Goal: Task Accomplishment & Management: Manage account settings

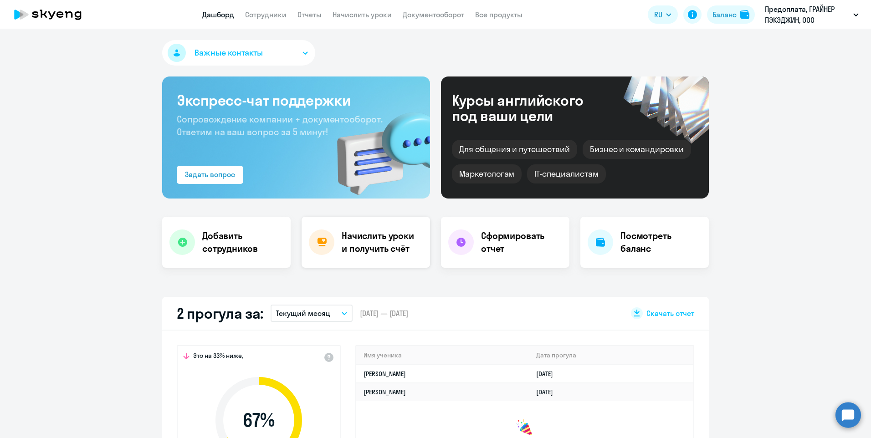
click at [388, 247] on h4 "Начислить уроки и получить счёт" at bounding box center [381, 243] width 79 height 26
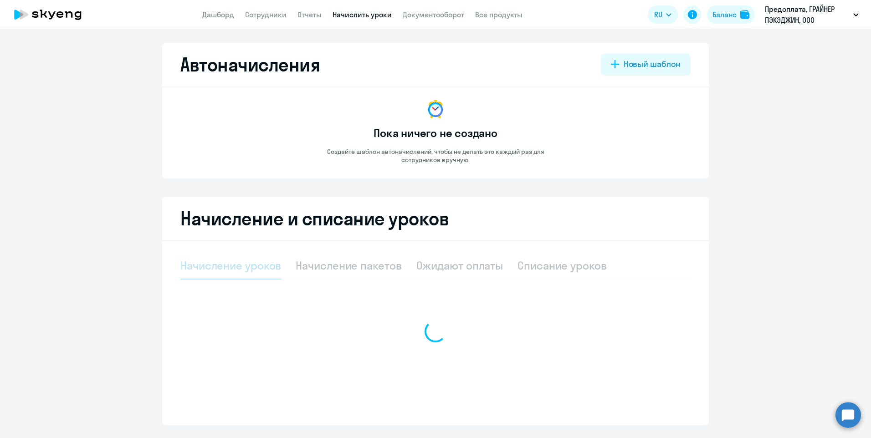
select select "10"
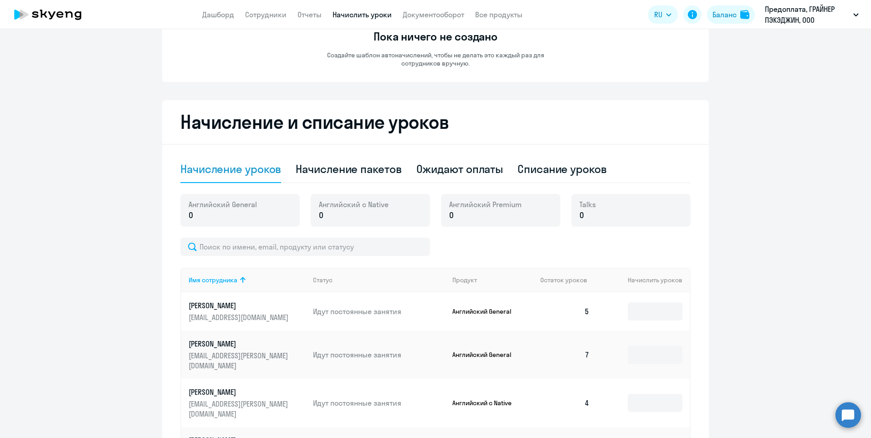
scroll to position [75, 0]
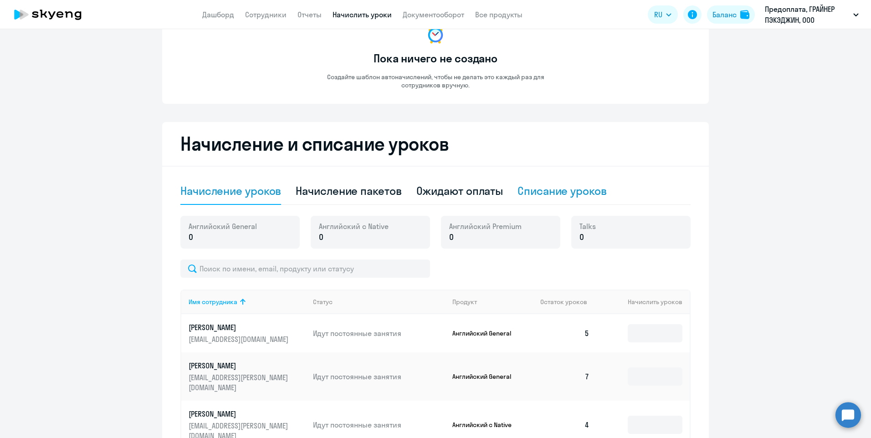
click at [538, 190] on div "Списание уроков" at bounding box center [562, 191] width 89 height 15
select select "10"
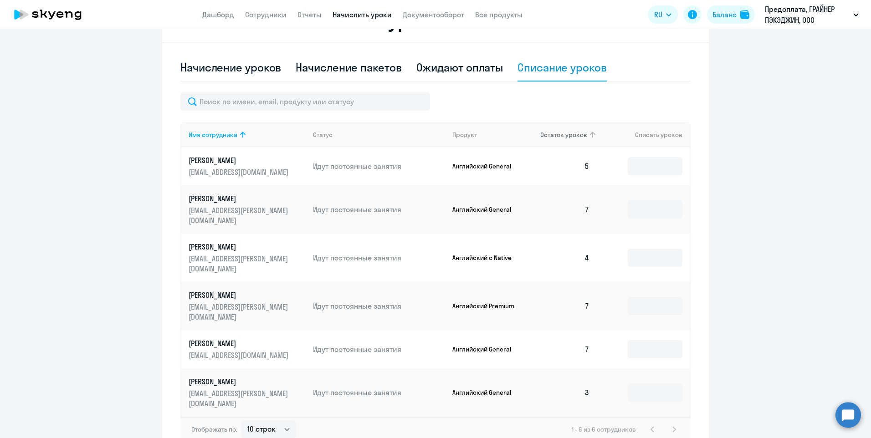
scroll to position [211, 0]
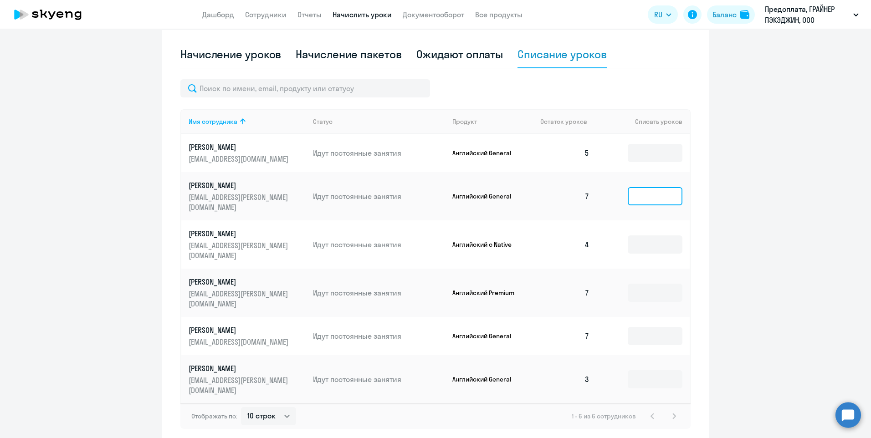
click at [643, 190] on input at bounding box center [655, 196] width 55 height 18
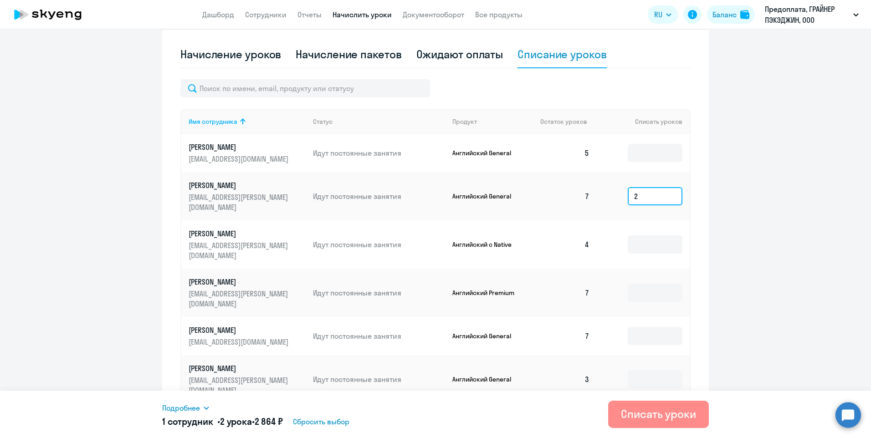
type input "2"
click at [665, 415] on div "Списать уроки" at bounding box center [658, 414] width 75 height 15
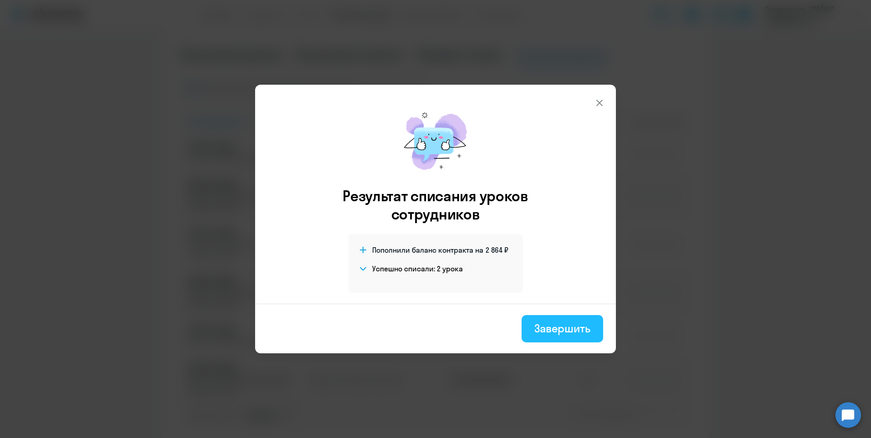
click at [553, 326] on div "Завершить" at bounding box center [563, 328] width 56 height 15
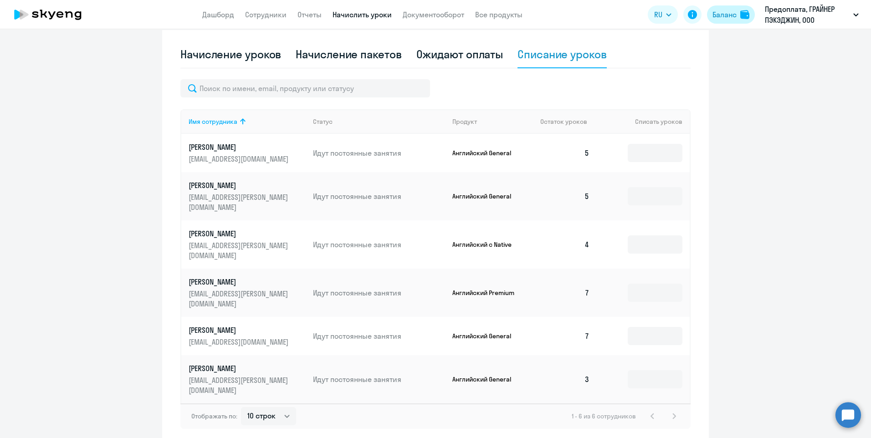
click at [722, 19] on div "Баланс" at bounding box center [725, 14] width 24 height 11
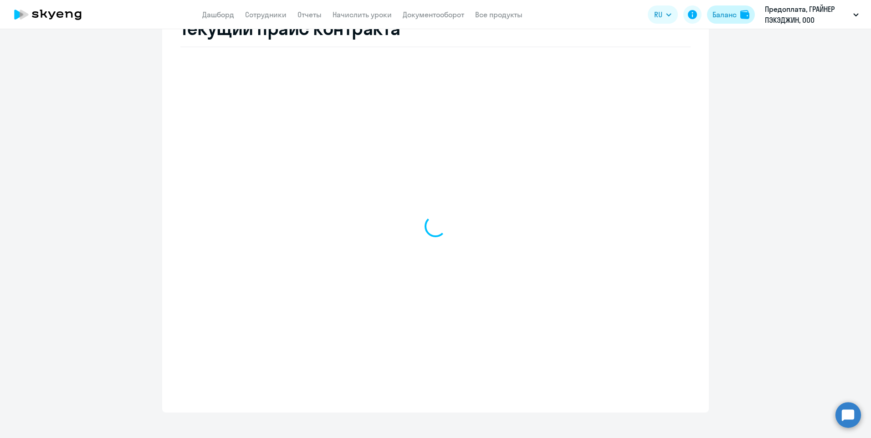
scroll to position [376, 0]
select select "english_adult_not_native_speaker"
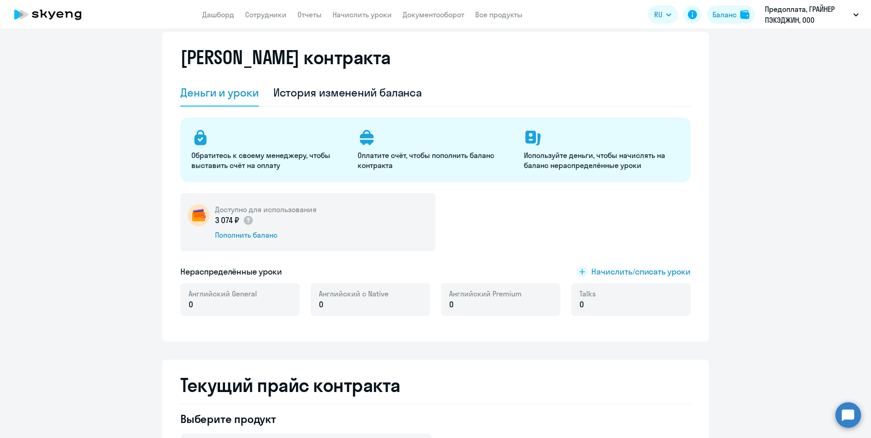
scroll to position [0, 0]
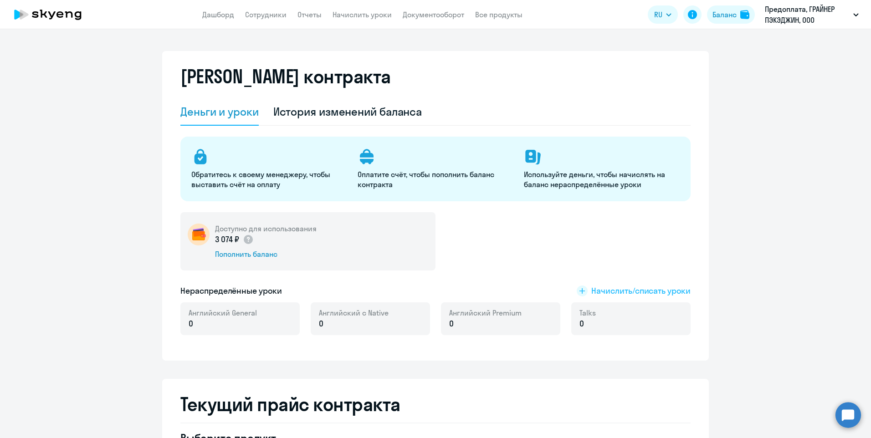
click at [579, 288] on rect at bounding box center [582, 291] width 11 height 11
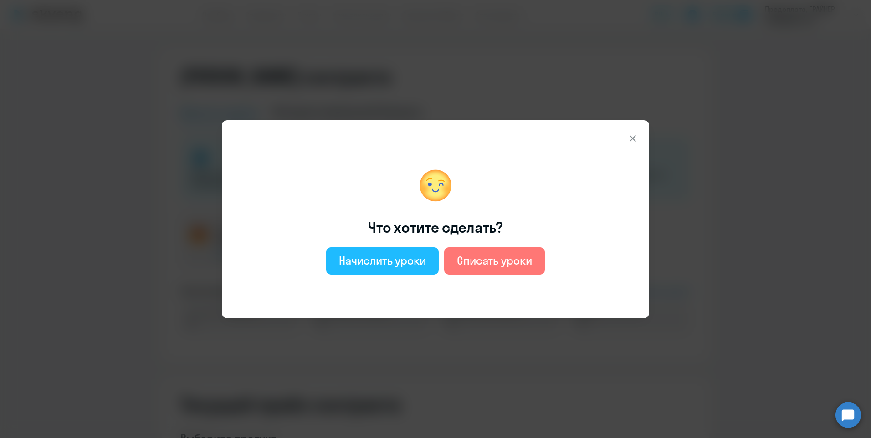
click at [407, 263] on div "Начислить уроки" at bounding box center [382, 260] width 87 height 15
select select "english_adult_not_native_speaker"
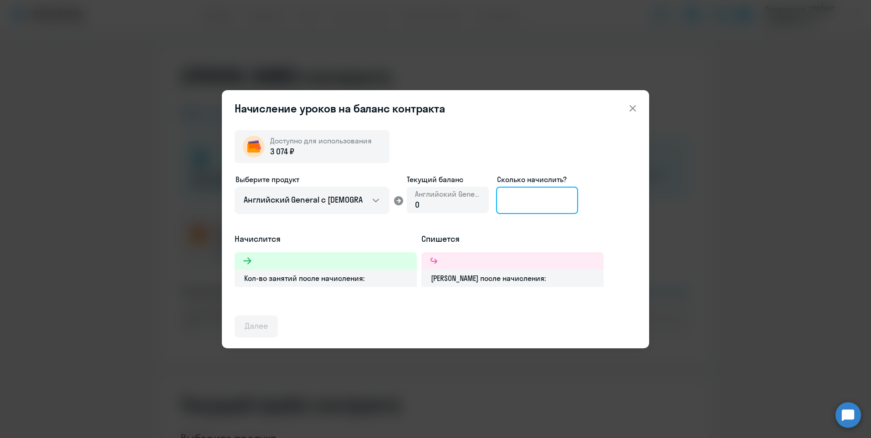
click at [511, 200] on input at bounding box center [537, 200] width 82 height 27
type input "2"
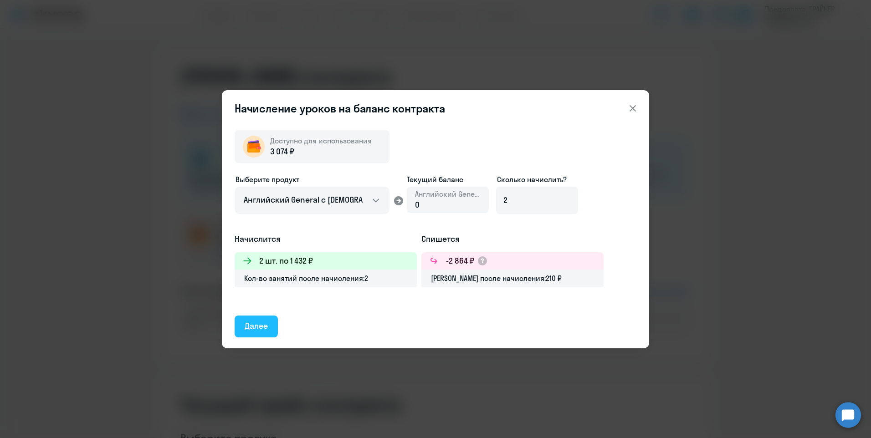
click at [268, 326] on div "Далее" at bounding box center [256, 326] width 23 height 12
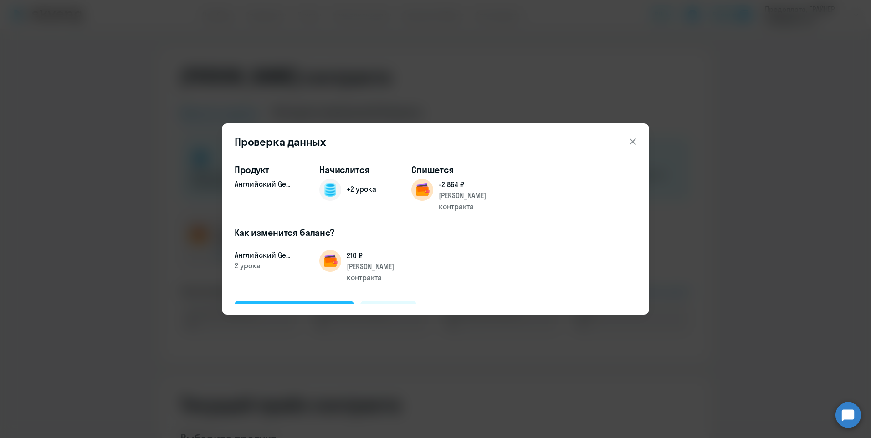
click at [305, 306] on div "Подтвердить и начислить" at bounding box center [294, 312] width 99 height 12
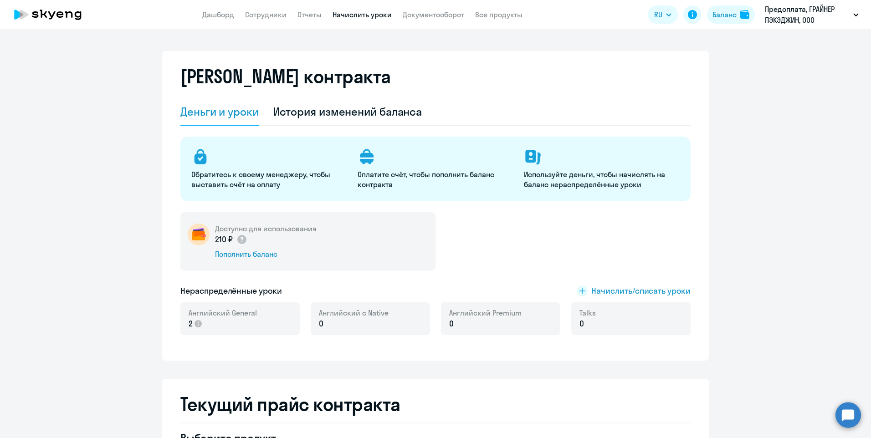
click at [342, 11] on link "Начислить уроки" at bounding box center [362, 14] width 59 height 9
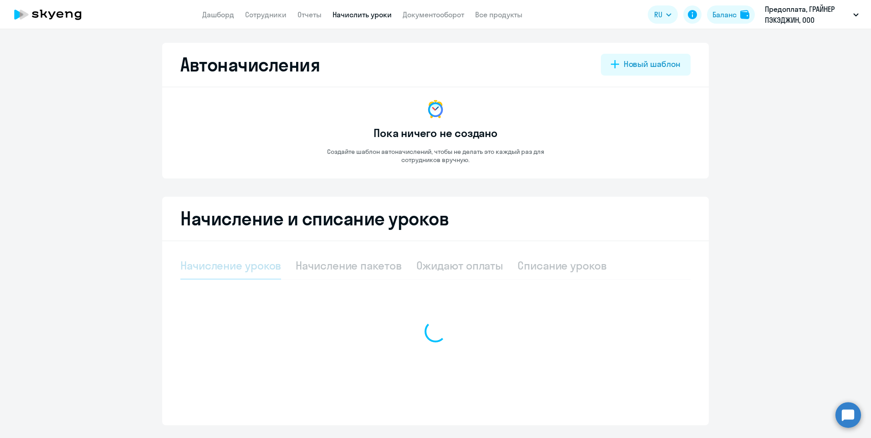
select select "10"
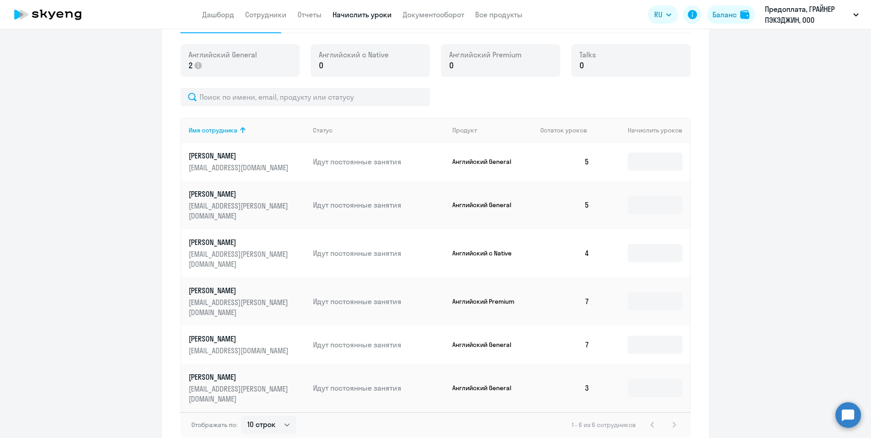
scroll to position [257, 0]
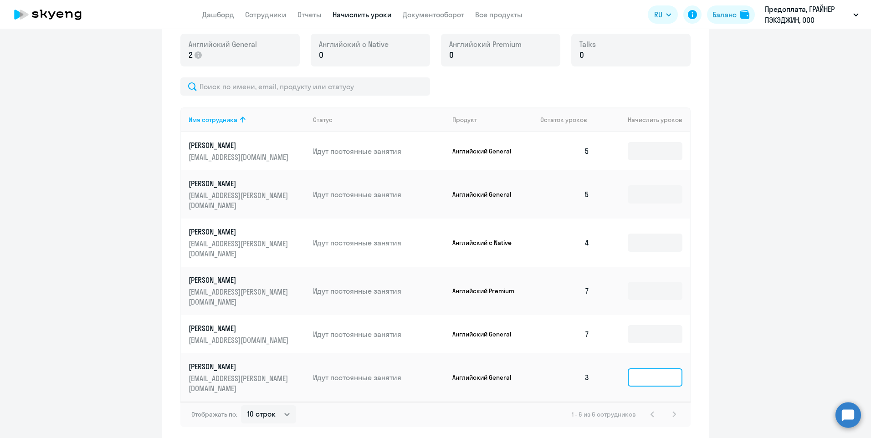
click at [645, 369] on input at bounding box center [655, 378] width 55 height 18
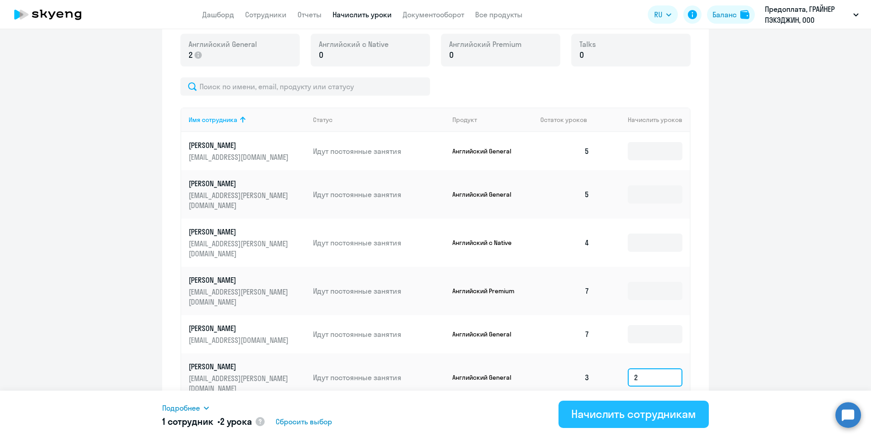
type input "2"
click at [642, 411] on div "Начислить сотрудникам" at bounding box center [634, 414] width 125 height 15
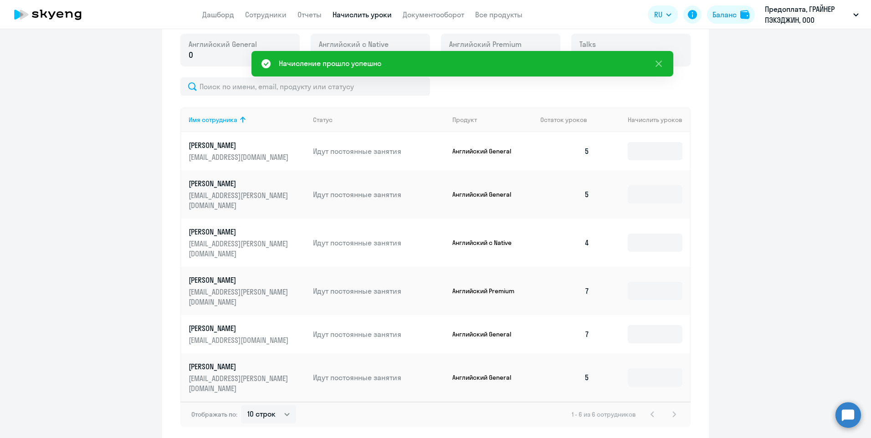
click at [798, 260] on ng-component "Автоначисления Новый шаблон Пока ничего не создано Создайте шаблон автоначислен…" at bounding box center [435, 114] width 871 height 656
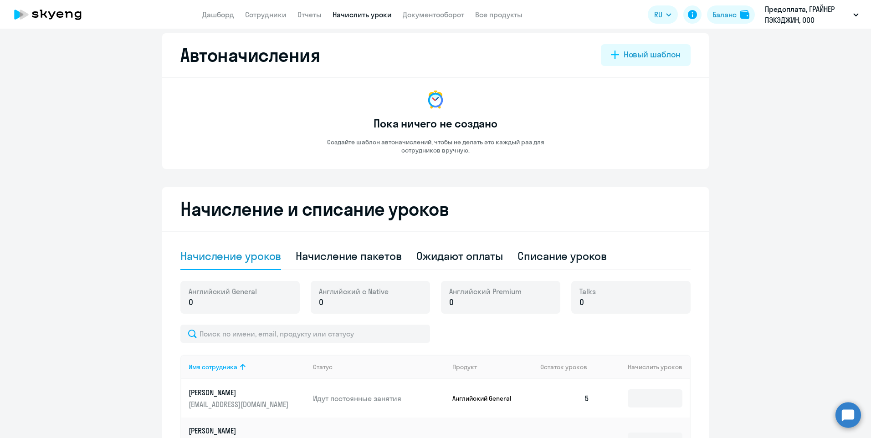
scroll to position [0, 0]
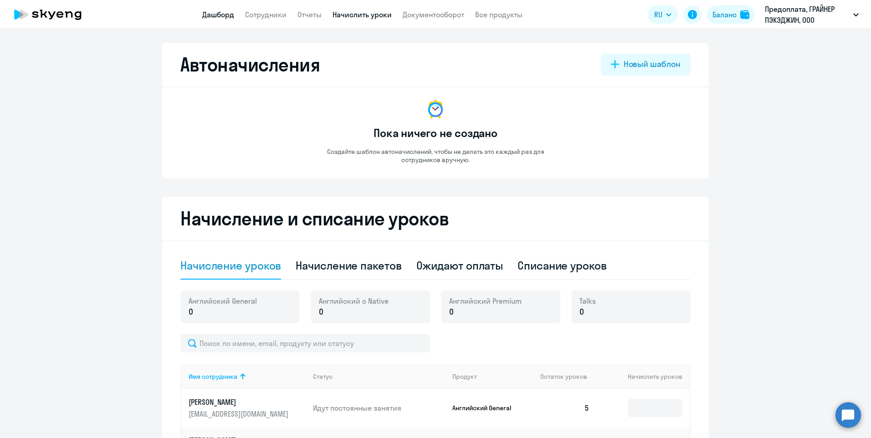
click at [222, 14] on link "Дашборд" at bounding box center [218, 14] width 32 height 9
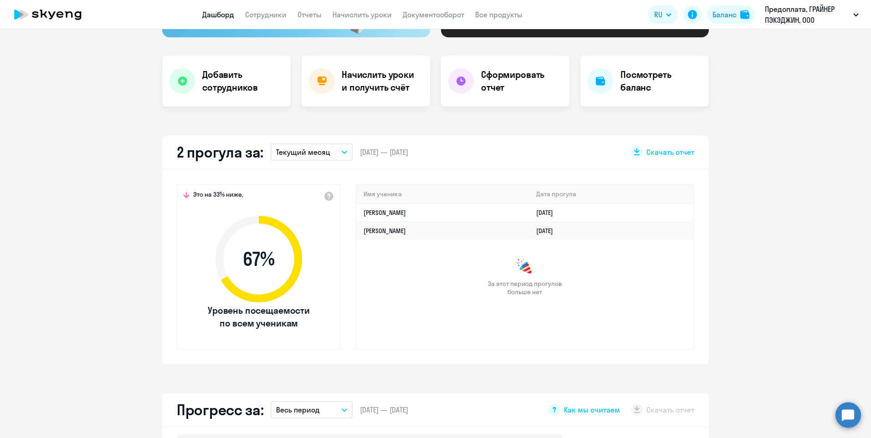
scroll to position [182, 0]
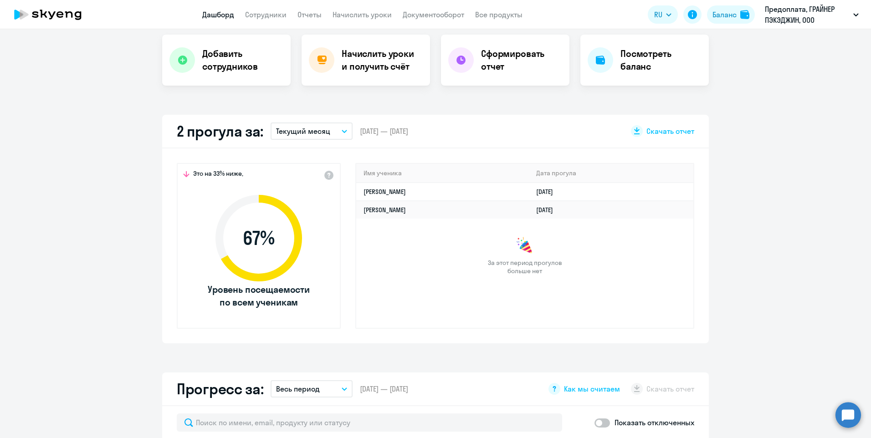
select select "30"
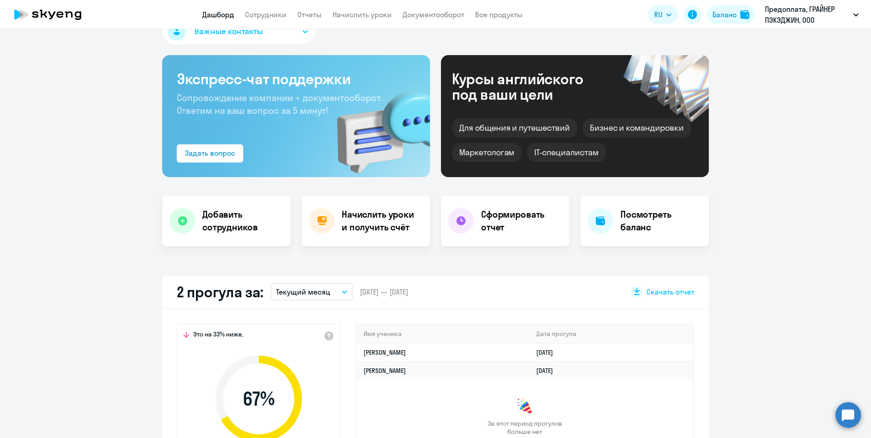
scroll to position [0, 0]
